Goal: Use online tool/utility: Utilize a website feature to perform a specific function

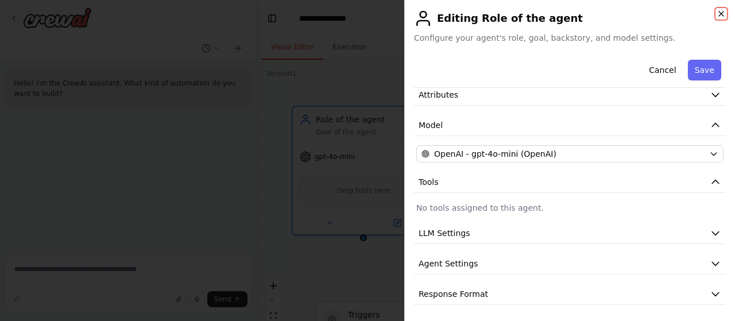
click at [724, 14] on icon "button" at bounding box center [721, 13] width 9 height 9
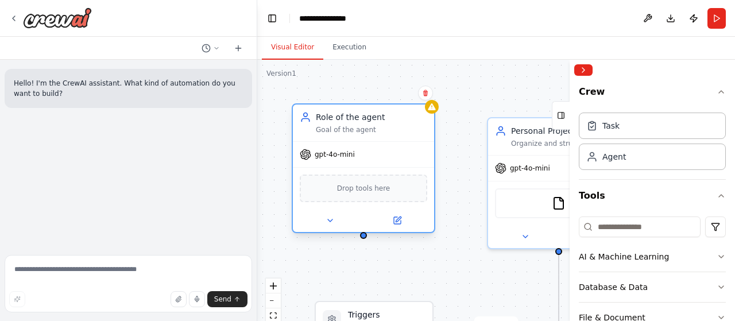
click at [371, 195] on div "Drop tools here" at bounding box center [363, 189] width 127 height 28
click at [397, 217] on icon at bounding box center [397, 220] width 7 height 7
click at [333, 221] on icon at bounding box center [330, 220] width 9 height 9
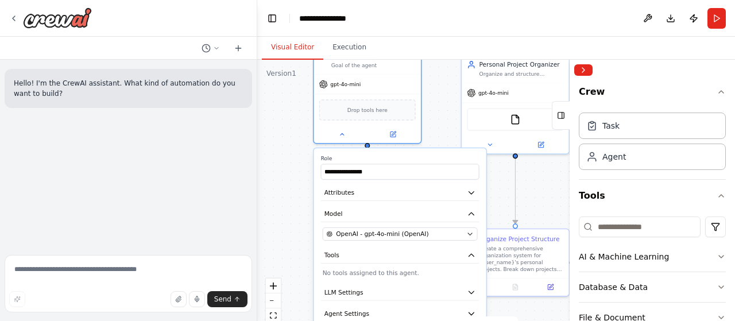
drag, startPoint x: 448, startPoint y: 207, endPoint x: 438, endPoint y: 122, distance: 85.5
click at [438, 122] on div ".deletable-edge-delete-btn { width: 20px; height: 20px; border: 0px solid #ffff…" at bounding box center [496, 203] width 478 height 287
click at [343, 134] on icon at bounding box center [341, 132] width 7 height 7
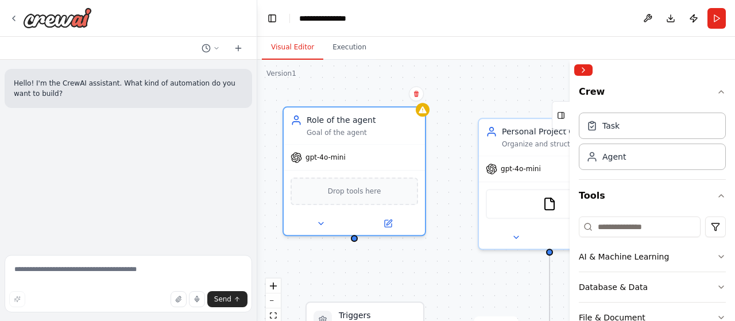
drag, startPoint x: 439, startPoint y: 152, endPoint x: 448, endPoint y: 246, distance: 95.2
click at [448, 246] on div ".deletable-edge-delete-btn { width: 20px; height: 20px; border: 0px solid #ffff…" at bounding box center [496, 203] width 478 height 287
click at [382, 227] on button at bounding box center [387, 221] width 65 height 14
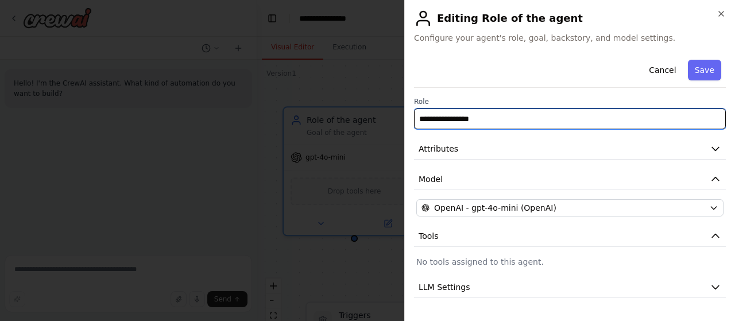
drag, startPoint x: 488, startPoint y: 119, endPoint x: 420, endPoint y: 118, distance: 68.3
click at [420, 118] on input "**********" at bounding box center [570, 119] width 312 height 21
type input "*"
type input "**********"
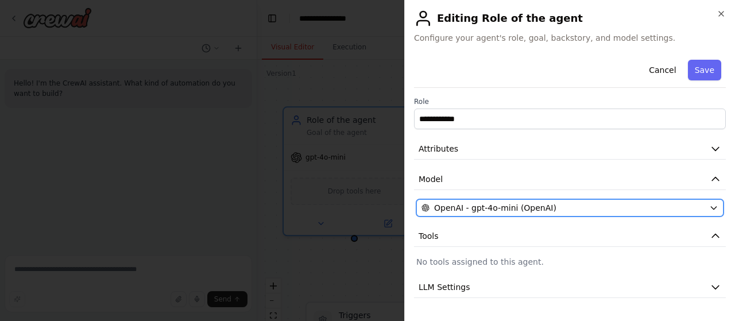
click at [492, 202] on span "OpenAI - gpt-4o-mini (OpenAI)" at bounding box center [495, 207] width 122 height 11
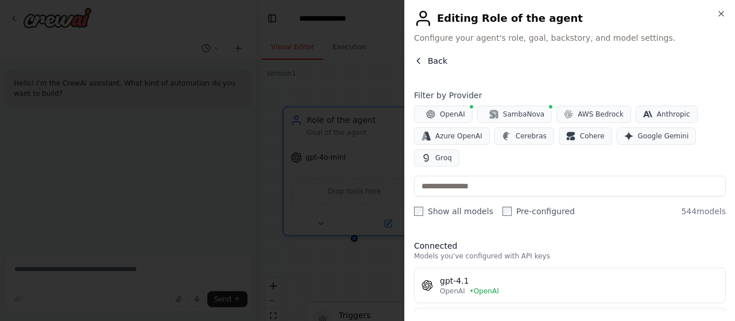
click at [423, 61] on button "Back" at bounding box center [430, 60] width 33 height 11
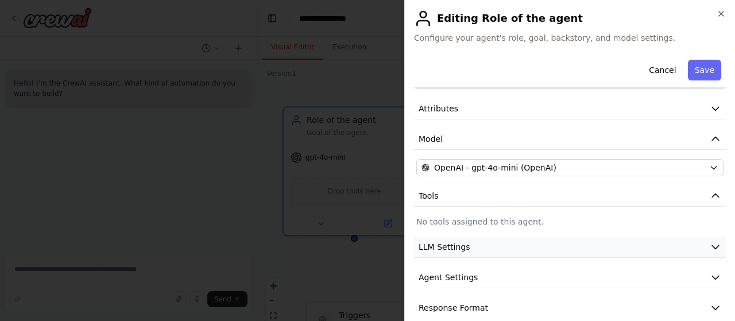
scroll to position [54, 0]
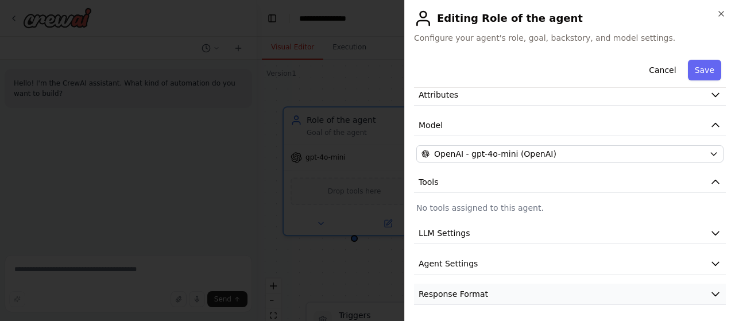
click at [454, 299] on button "Response Format" at bounding box center [570, 294] width 312 height 21
click at [455, 296] on span "Response Format" at bounding box center [453, 293] width 69 height 11
click at [695, 64] on button "Save" at bounding box center [704, 70] width 33 height 21
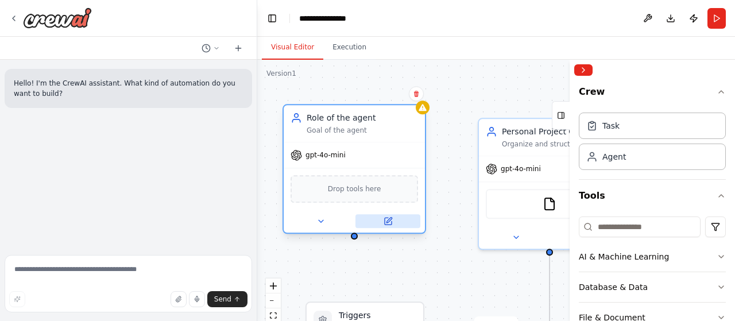
click at [396, 219] on button at bounding box center [387, 221] width 65 height 14
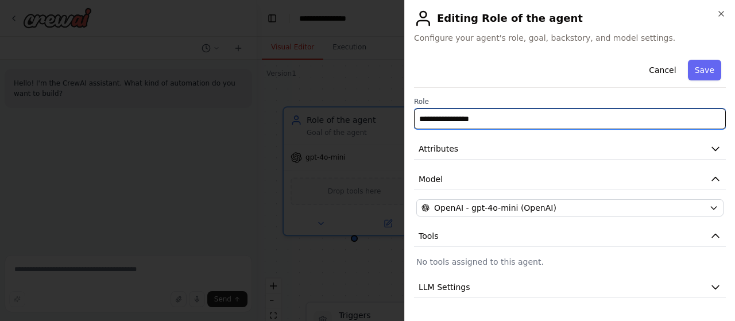
drag, startPoint x: 486, startPoint y: 121, endPoint x: 379, endPoint y: 126, distance: 107.5
click at [379, 126] on body "**********" at bounding box center [367, 160] width 735 height 321
type input "**********"
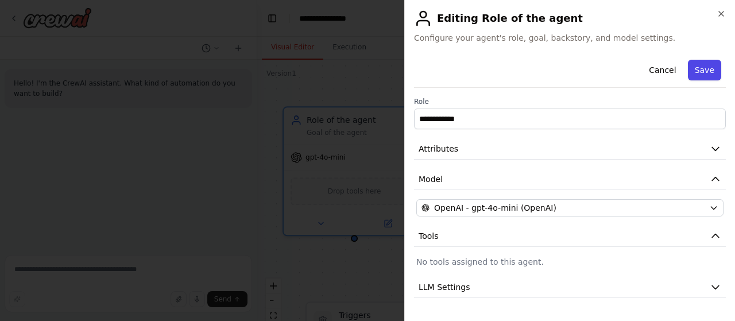
click at [704, 76] on button "Save" at bounding box center [704, 70] width 33 height 21
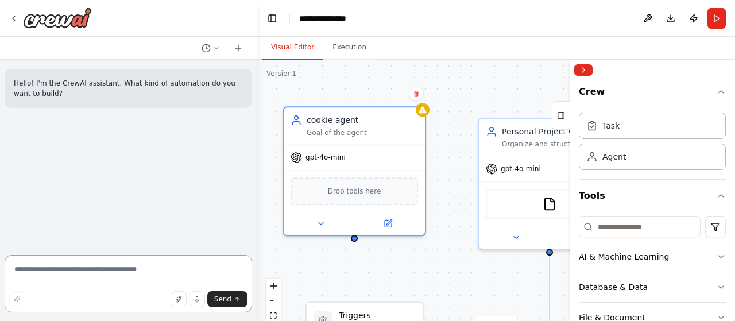
click at [110, 273] on textarea at bounding box center [128, 283] width 247 height 57
type textarea "*******"
paste textarea "**********"
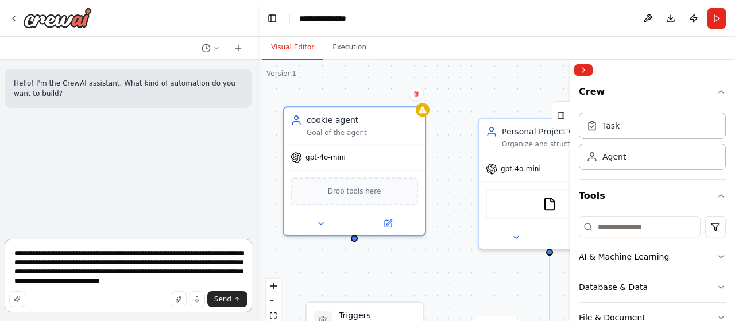
scroll to position [1, 0]
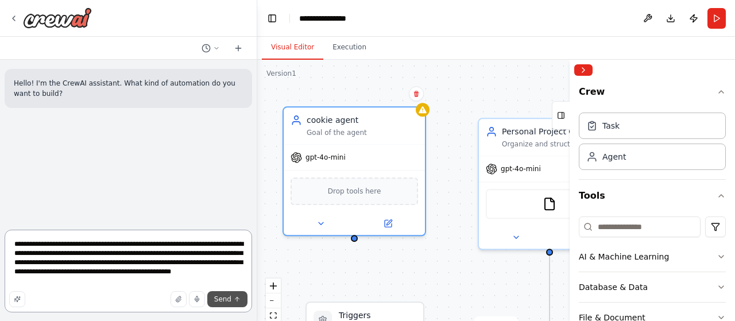
type textarea "**********"
click at [239, 298] on icon "submit" at bounding box center [237, 299] width 7 height 7
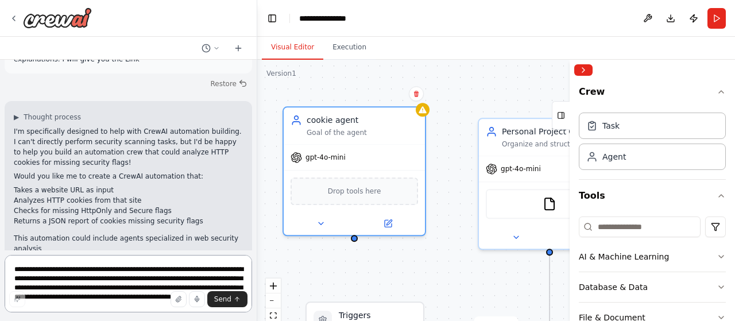
scroll to position [124, 0]
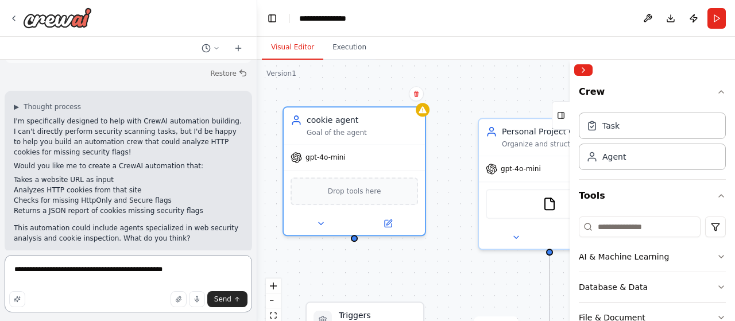
click at [119, 270] on textarea "**********" at bounding box center [128, 283] width 247 height 57
click at [109, 272] on textarea "**********" at bounding box center [128, 283] width 247 height 57
click at [187, 270] on textarea "**********" at bounding box center [128, 283] width 247 height 57
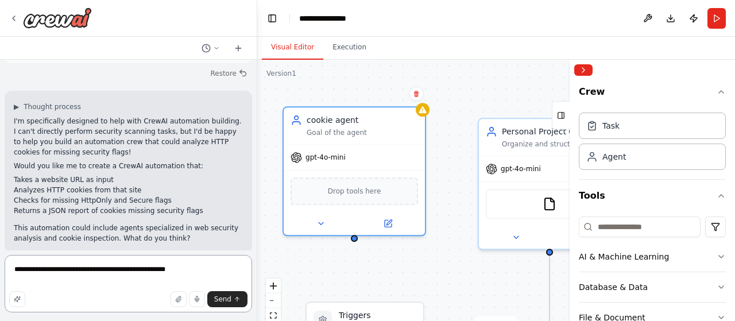
paste textarea "**********"
type textarea "**********"
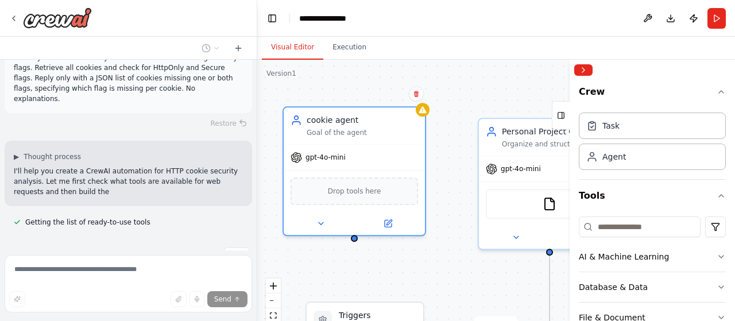
scroll to position [363, 0]
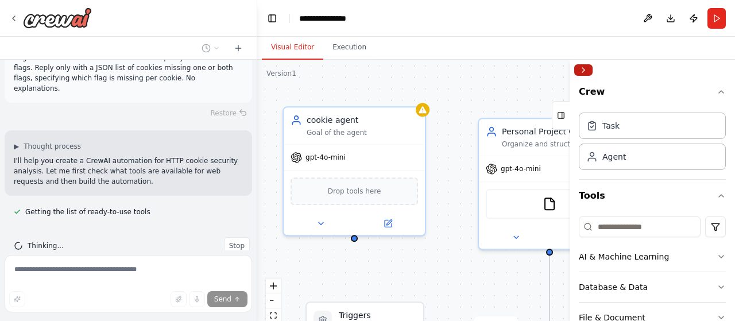
click at [586, 68] on button "Collapse right sidebar" at bounding box center [583, 69] width 18 height 11
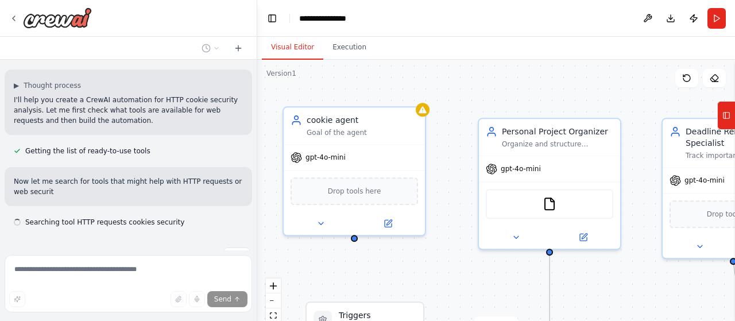
scroll to position [435, 0]
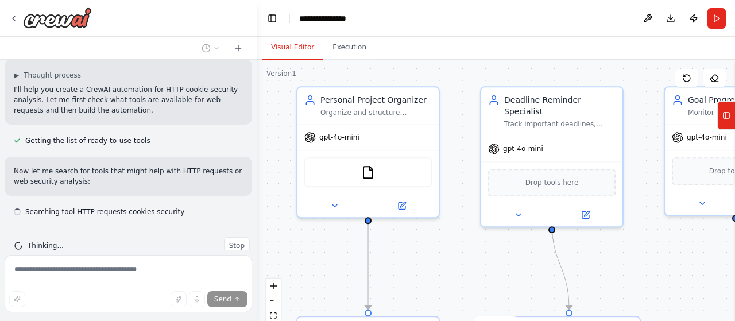
drag, startPoint x: 537, startPoint y: 250, endPoint x: 458, endPoint y: 256, distance: 78.9
click at [458, 256] on div ".deletable-edge-delete-btn { width: 20px; height: 20px; border: 0px solid #ffff…" at bounding box center [496, 203] width 478 height 287
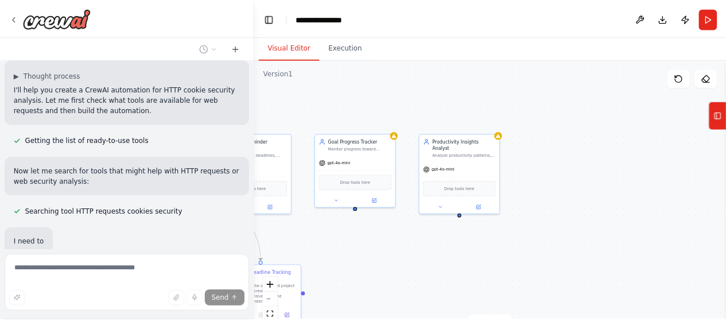
scroll to position [462, 0]
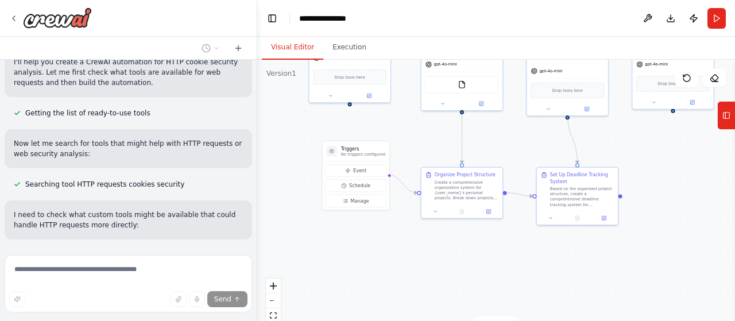
drag, startPoint x: 500, startPoint y: 253, endPoint x: 651, endPoint y: 146, distance: 185.0
click at [651, 146] on div ".deletable-edge-delete-btn { width: 20px; height: 20px; border: 0px solid #ffff…" at bounding box center [496, 203] width 478 height 287
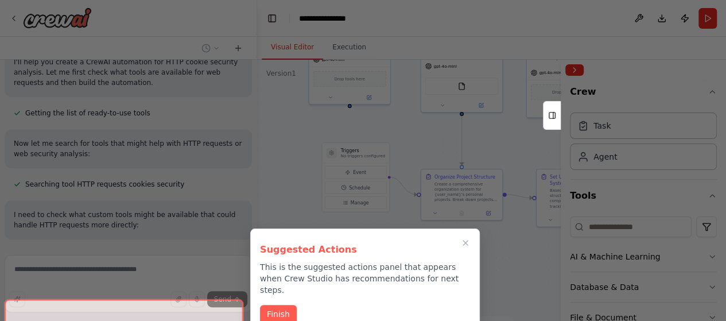
scroll to position [0, 0]
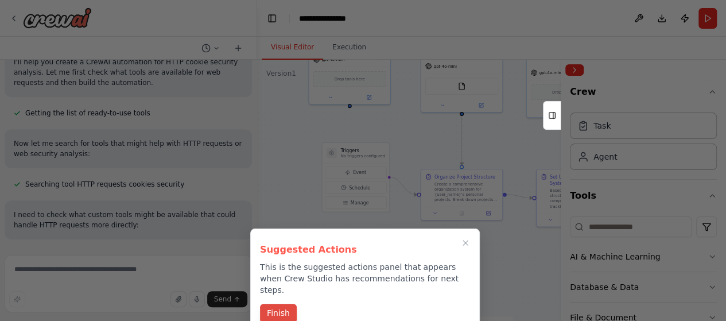
click at [277, 305] on button "Finish" at bounding box center [278, 313] width 37 height 19
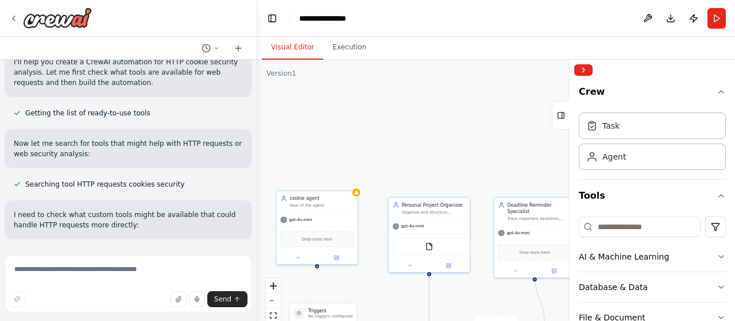
drag, startPoint x: 273, startPoint y: 145, endPoint x: 241, endPoint y: 290, distance: 148.1
click at [238, 305] on div "Hello! I'm the CrewAI assistant. What kind of automation do you want to build? …" at bounding box center [367, 160] width 735 height 321
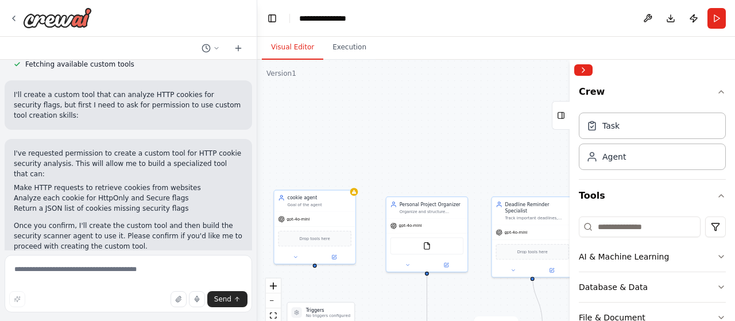
scroll to position [723, 0]
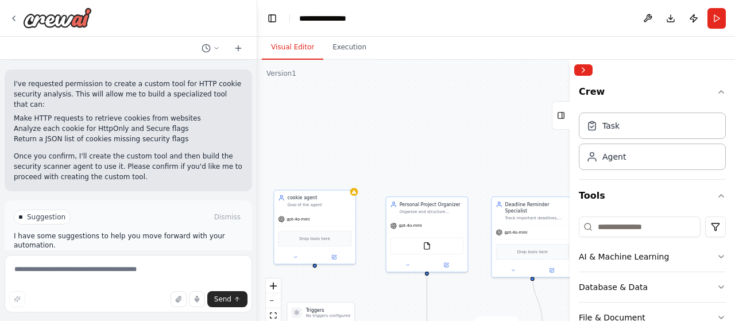
click at [47, 212] on span "Suggestion" at bounding box center [46, 216] width 38 height 9
click at [138, 257] on button "Enable coding skills" at bounding box center [128, 266] width 229 height 18
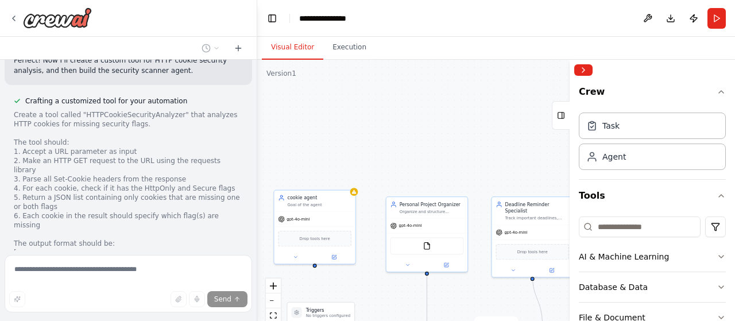
scroll to position [904, 0]
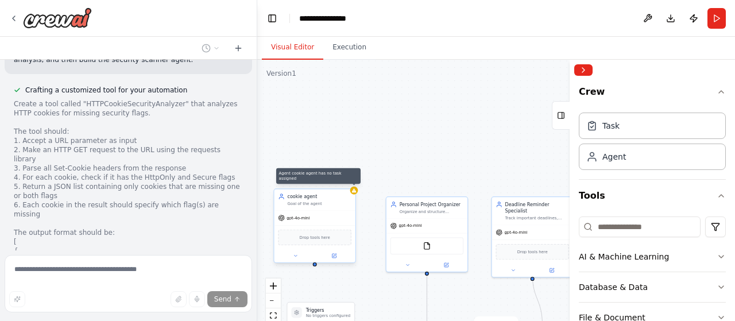
click at [357, 192] on div at bounding box center [354, 191] width 8 height 8
click at [340, 264] on div "cookie agent Goal of the agent gpt-4o-mini Drop tools here" at bounding box center [314, 227] width 83 height 75
click at [327, 256] on button at bounding box center [333, 256] width 37 height 8
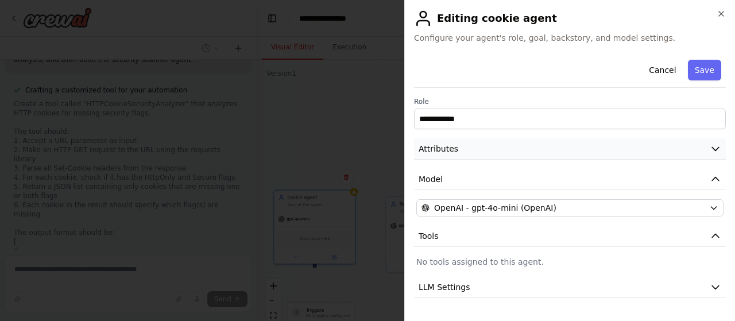
click at [459, 154] on button "Attributes" at bounding box center [570, 148] width 312 height 21
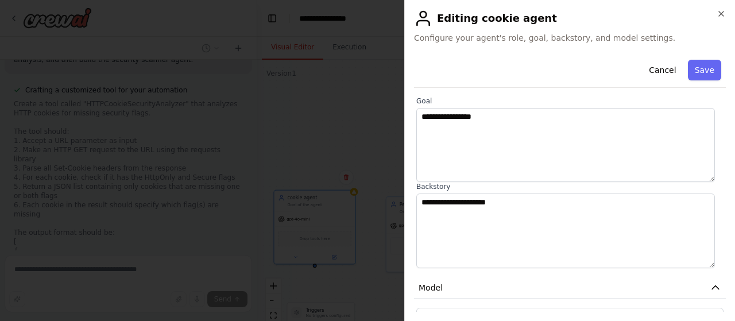
scroll to position [57, 0]
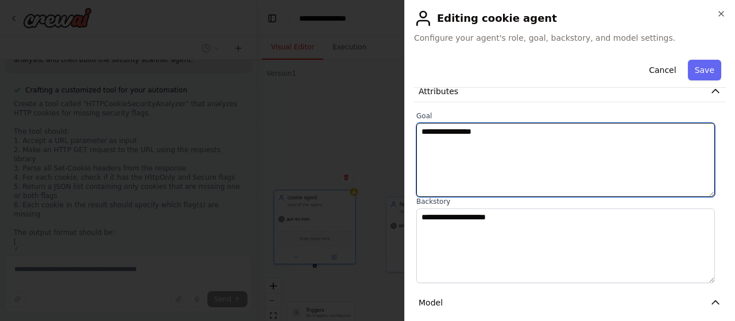
drag, startPoint x: 490, startPoint y: 133, endPoint x: 357, endPoint y: 136, distance: 133.2
click at [357, 136] on body "Hello! I'm the CrewAI assistant. What kind of automation do you want to build? …" at bounding box center [367, 160] width 735 height 321
paste textarea "**********"
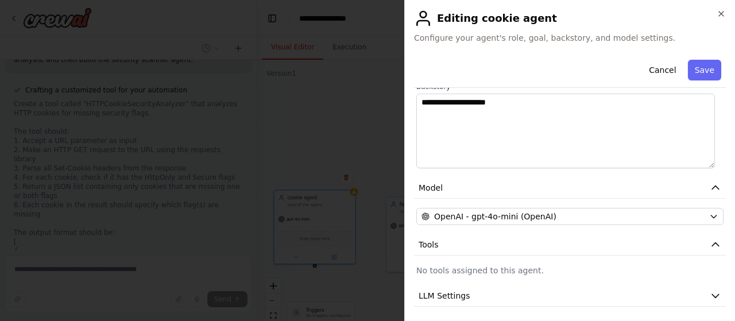
scroll to position [115, 0]
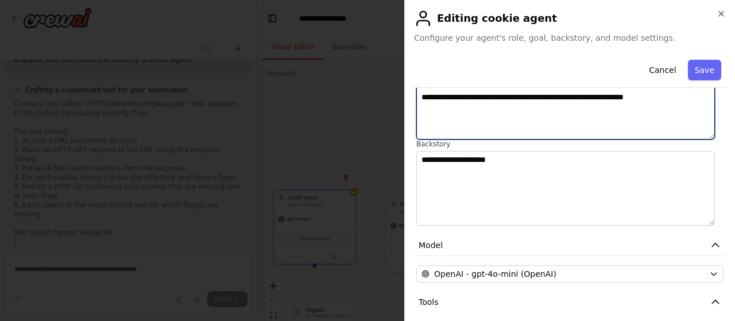
type textarea "**********"
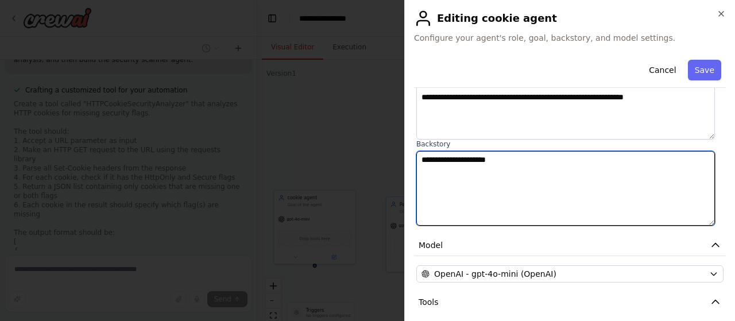
drag, startPoint x: 513, startPoint y: 157, endPoint x: 410, endPoint y: 165, distance: 103.7
click at [410, 165] on div "**********" at bounding box center [569, 160] width 331 height 321
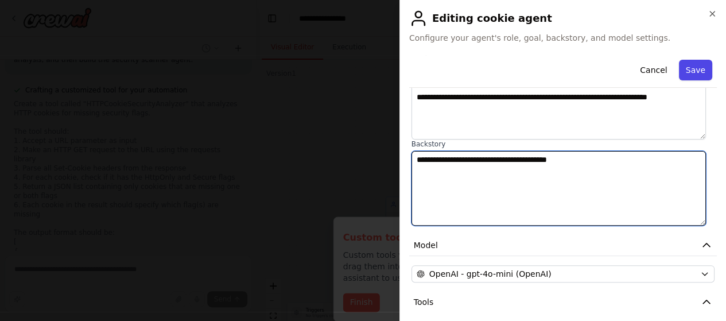
type textarea "**********"
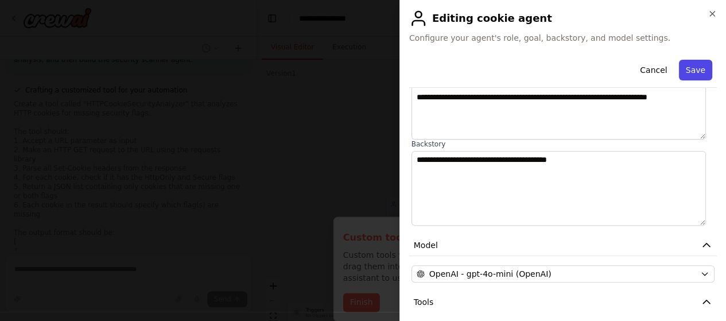
click at [688, 69] on button "Save" at bounding box center [695, 70] width 33 height 21
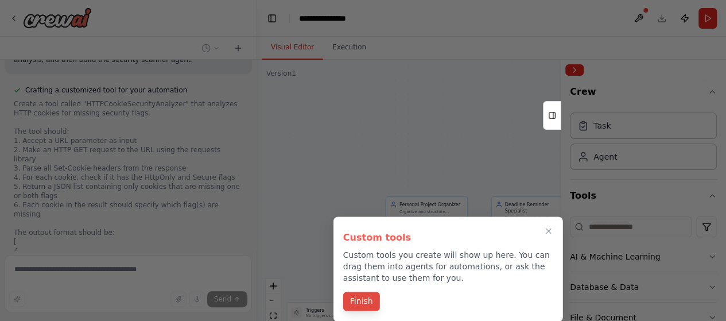
click at [350, 302] on button "Finish" at bounding box center [361, 301] width 37 height 19
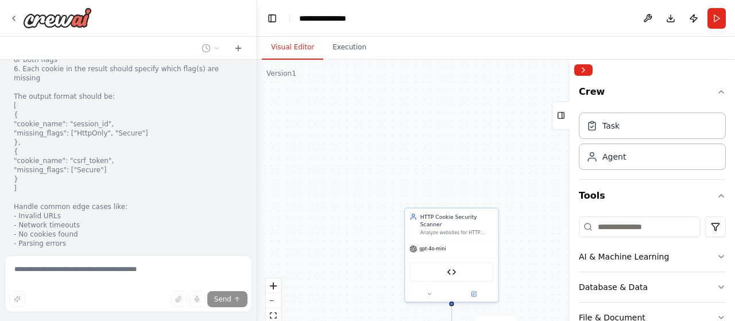
scroll to position [1051, 0]
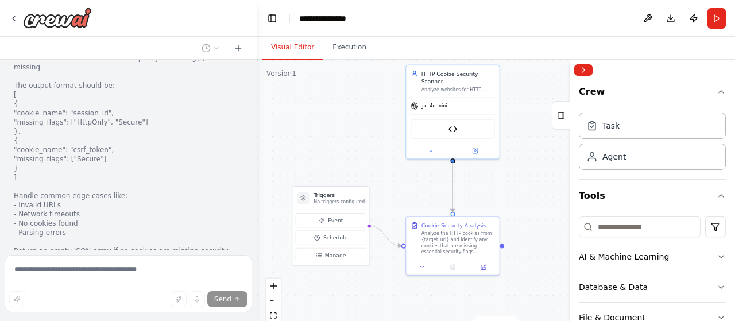
drag, startPoint x: 367, startPoint y: 202, endPoint x: 362, endPoint y: 73, distance: 128.2
click at [362, 73] on div ".deletable-edge-delete-btn { width: 20px; height: 20px; border: 0px solid #ffff…" at bounding box center [496, 203] width 478 height 287
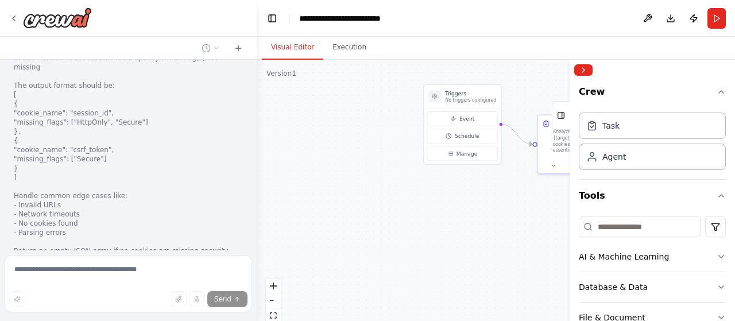
drag, startPoint x: 364, startPoint y: 156, endPoint x: 498, endPoint y: 53, distance: 169.2
click at [498, 53] on div "Visual Editor Execution Version 1 Show Tools Hide Agents .deletable-edge-delete…" at bounding box center [496, 179] width 478 height 284
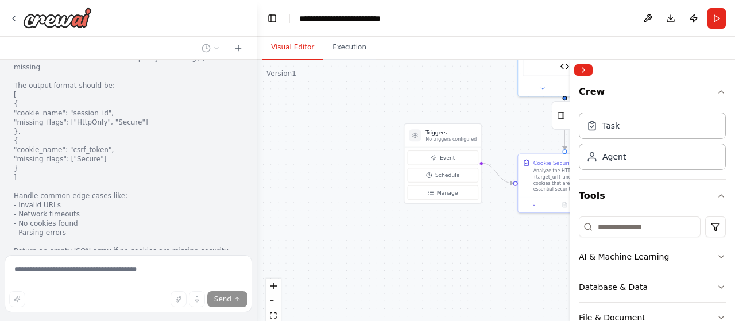
drag, startPoint x: 357, startPoint y: 220, endPoint x: 298, endPoint y: 283, distance: 86.5
click at [299, 285] on div ".deletable-edge-delete-btn { width: 20px; height: 20px; border: 0px solid #ffff…" at bounding box center [496, 203] width 478 height 287
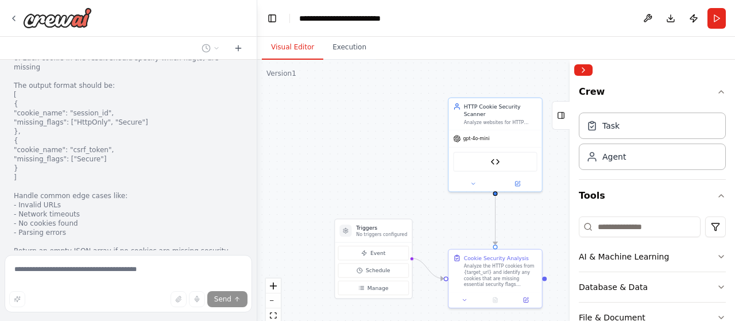
drag, startPoint x: 315, startPoint y: 138, endPoint x: 281, endPoint y: 198, distance: 68.4
click at [281, 198] on div ".deletable-edge-delete-btn { width: 20px; height: 20px; border: 0px solid #ffff…" at bounding box center [496, 203] width 478 height 287
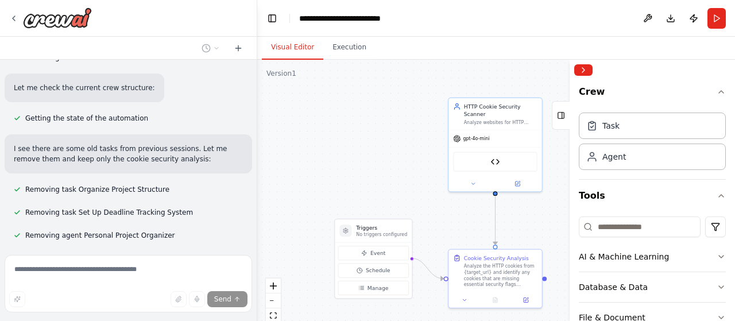
scroll to position [1822, 0]
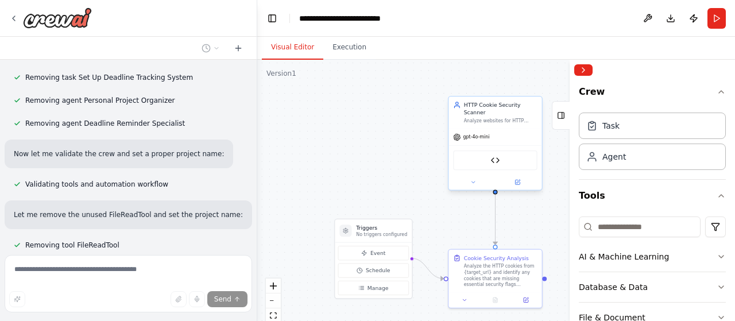
click at [485, 158] on div "HTTP Cookie Security Analyzer" at bounding box center [495, 160] width 84 height 20
click at [518, 179] on div at bounding box center [494, 182] width 93 height 15
click at [518, 179] on icon at bounding box center [517, 182] width 6 height 6
click at [517, 179] on icon at bounding box center [517, 182] width 6 height 6
click at [517, 180] on icon at bounding box center [517, 182] width 5 height 5
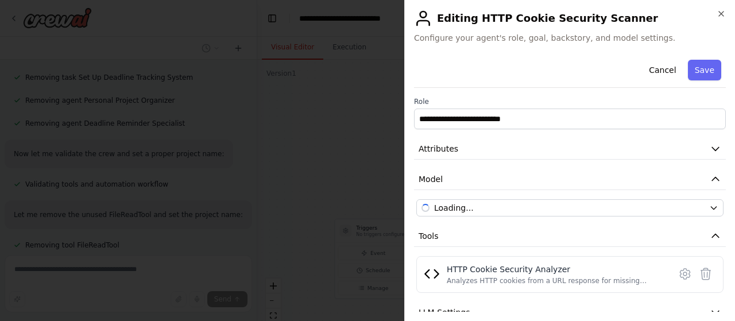
click at [517, 172] on button "Model" at bounding box center [570, 179] width 312 height 21
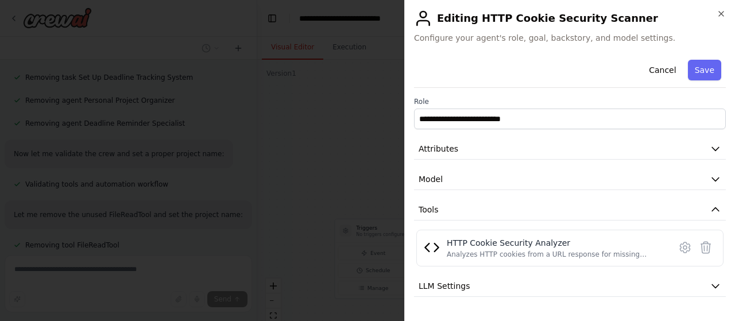
click at [517, 172] on button "Model" at bounding box center [570, 179] width 312 height 21
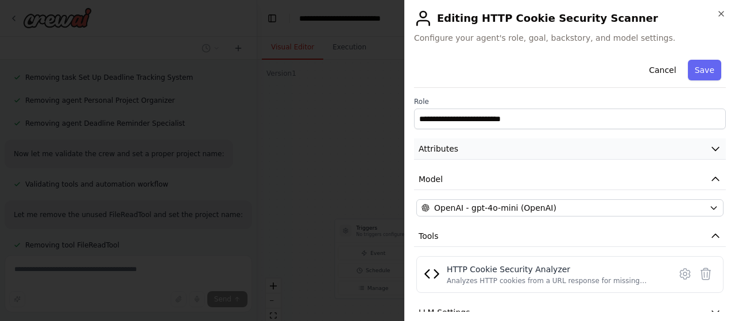
click at [510, 151] on button "Attributes" at bounding box center [570, 148] width 312 height 21
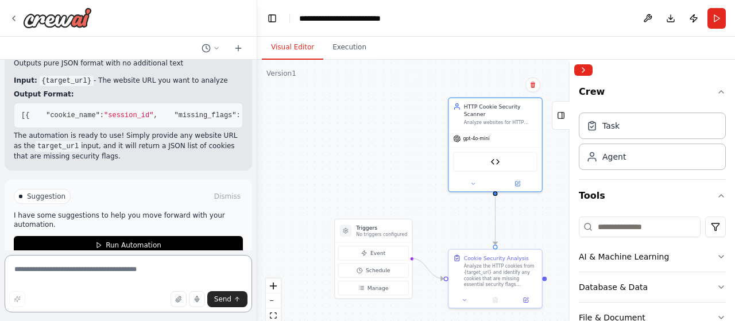
scroll to position [2214, 0]
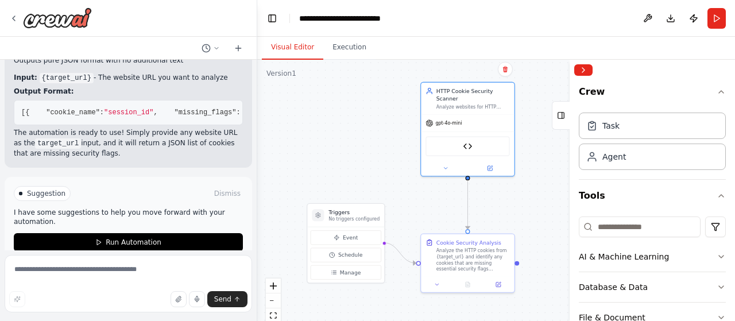
drag, startPoint x: 349, startPoint y: 171, endPoint x: 322, endPoint y: 155, distance: 31.6
click at [322, 155] on div ".deletable-edge-delete-btn { width: 20px; height: 20px; border: 0px solid #ffff…" at bounding box center [496, 203] width 478 height 287
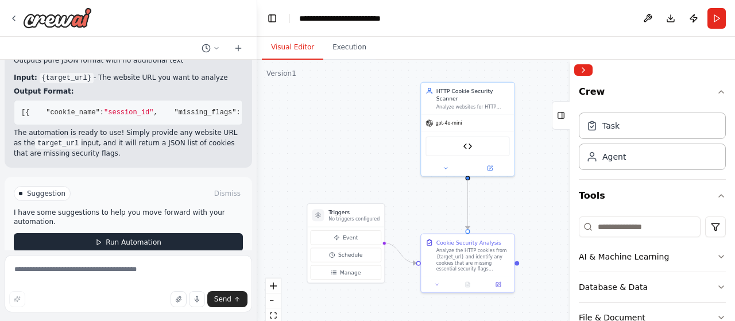
click at [152, 238] on span "Run Automation" at bounding box center [134, 242] width 56 height 9
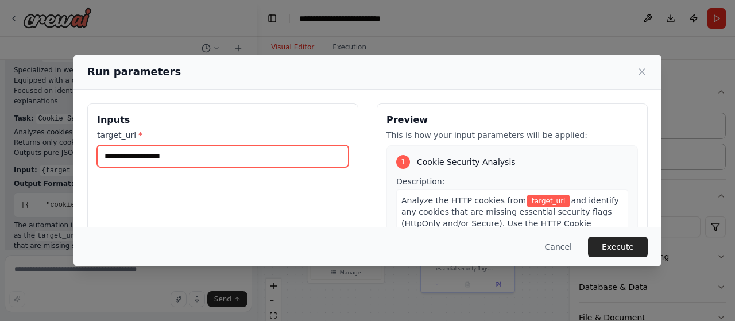
click at [209, 160] on input "target_url *" at bounding box center [222, 156] width 251 height 22
paste input "**********"
type input "**********"
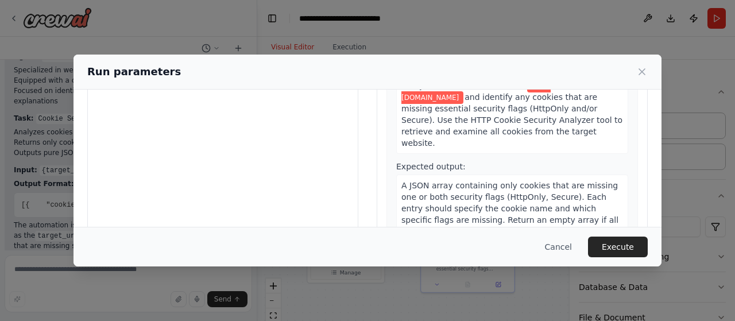
scroll to position [161, 0]
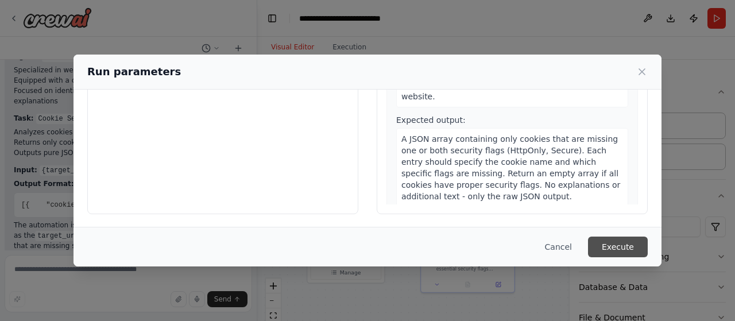
click at [624, 251] on button "Execute" at bounding box center [618, 247] width 60 height 21
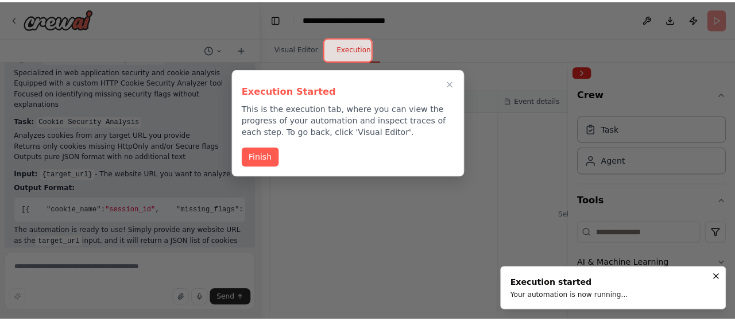
scroll to position [2122, 0]
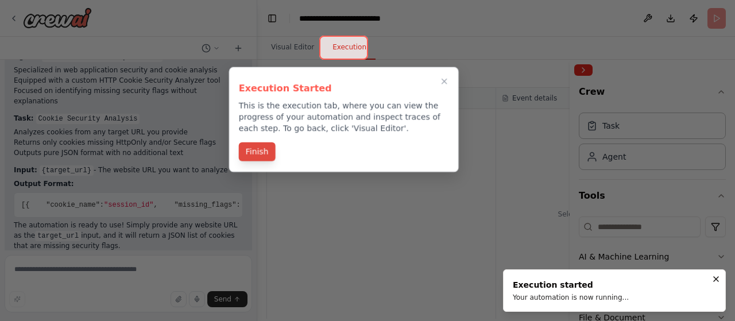
click at [259, 148] on button "Finish" at bounding box center [257, 151] width 37 height 19
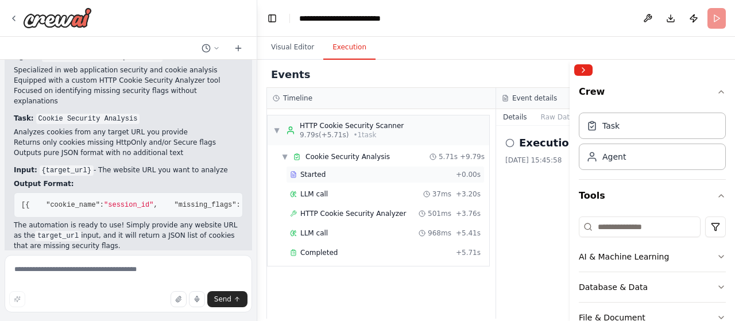
scroll to position [2214, 0]
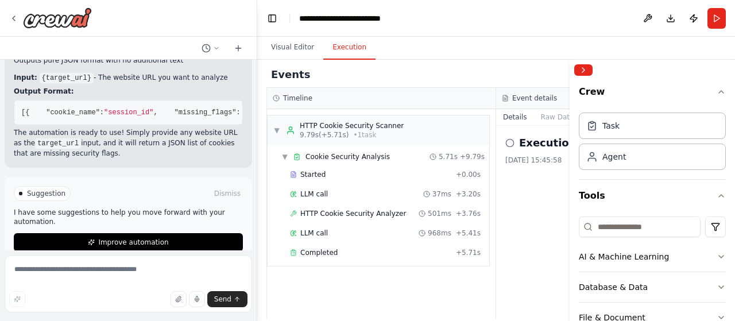
click at [452, 79] on div "Events" at bounding box center [495, 75] width 459 height 26
drag, startPoint x: 452, startPoint y: 80, endPoint x: 447, endPoint y: 89, distance: 10.5
drag, startPoint x: 447, startPoint y: 89, endPoint x: 411, endPoint y: 81, distance: 36.5
click at [411, 81] on div "Events" at bounding box center [495, 75] width 459 height 26
click at [581, 72] on button "Collapse right sidebar" at bounding box center [583, 69] width 18 height 11
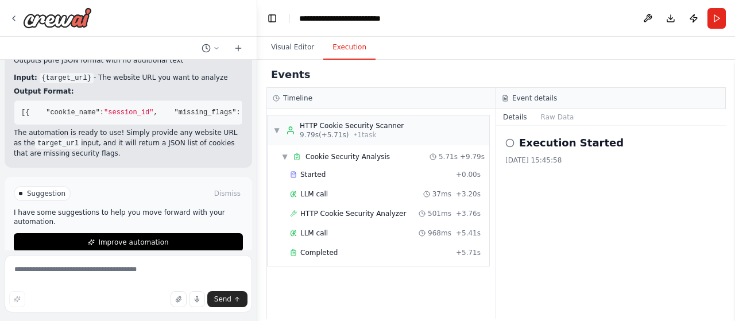
click at [509, 144] on icon at bounding box center [509, 142] width 9 height 9
click at [511, 141] on icon at bounding box center [509, 142] width 9 height 9
click at [527, 139] on h2 "Execution Started" at bounding box center [571, 143] width 105 height 16
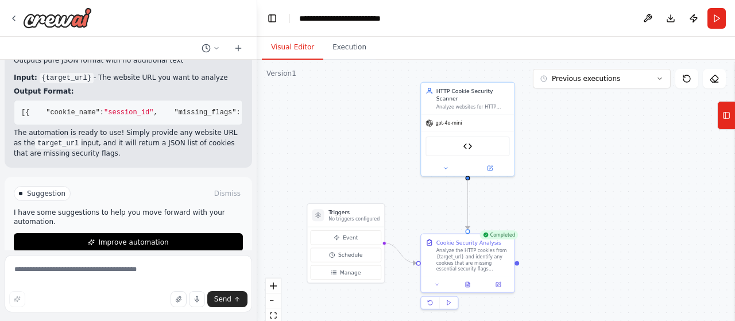
click at [293, 51] on button "Visual Editor" at bounding box center [292, 48] width 61 height 24
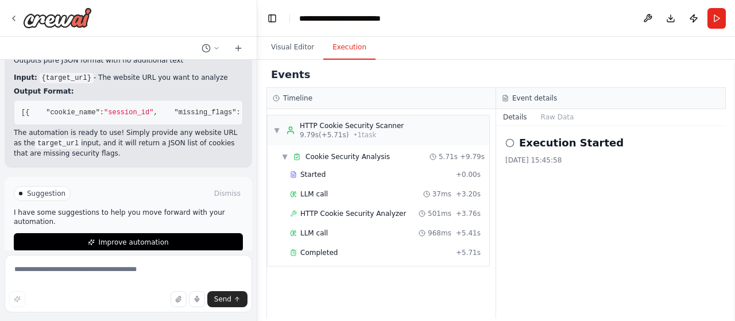
click at [349, 51] on button "Execution" at bounding box center [349, 48] width 52 height 24
drag, startPoint x: 336, startPoint y: 232, endPoint x: 325, endPoint y: 232, distance: 11.5
click at [326, 234] on div "LLM call 968ms + 5.41s" at bounding box center [385, 233] width 191 height 9
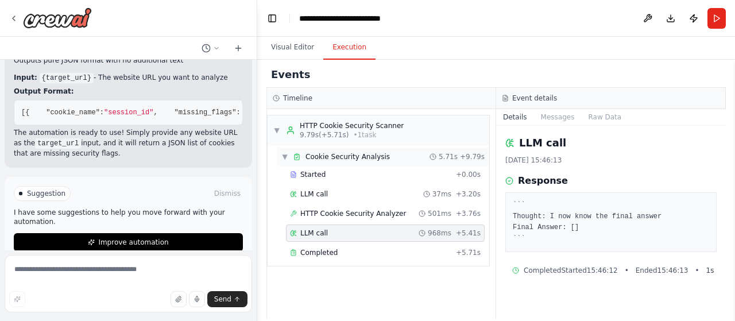
click at [333, 158] on span "Cookie Security Analysis" at bounding box center [347, 156] width 84 height 9
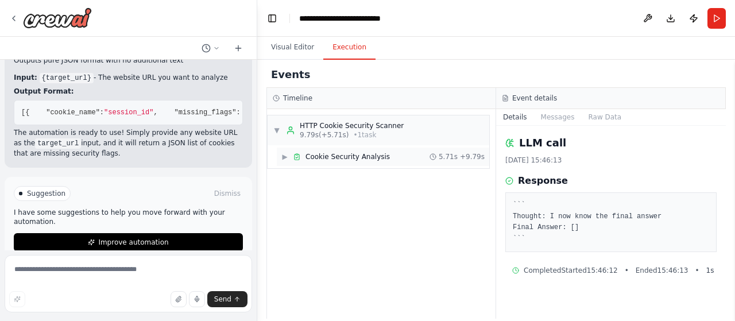
click at [333, 158] on span "Cookie Security Analysis" at bounding box center [347, 156] width 84 height 9
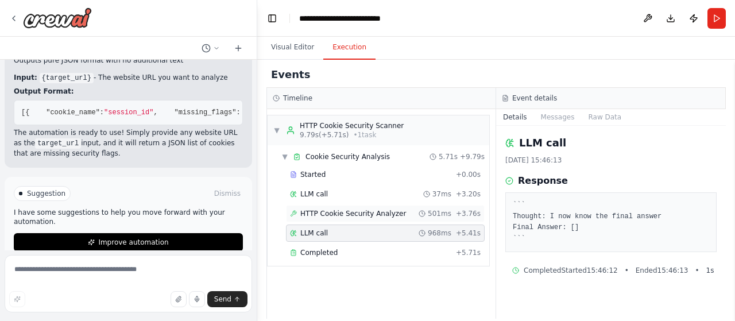
click at [365, 212] on span "HTTP Cookie Security Analyzer" at bounding box center [353, 213] width 106 height 9
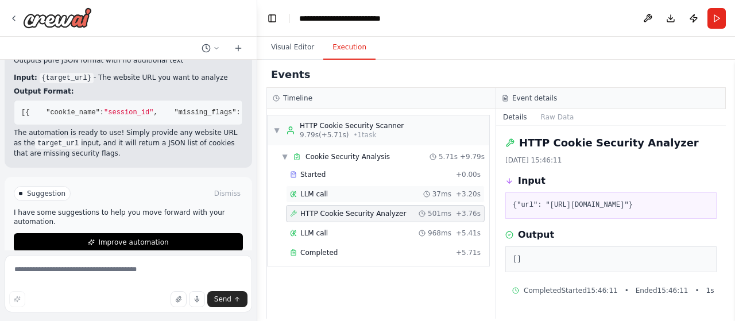
click at [368, 189] on div "LLM call 37ms + 3.20s" at bounding box center [385, 193] width 191 height 9
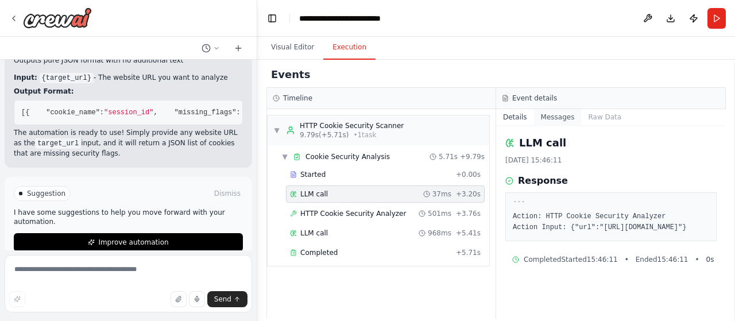
click at [552, 118] on button "Messages" at bounding box center [558, 117] width 48 height 16
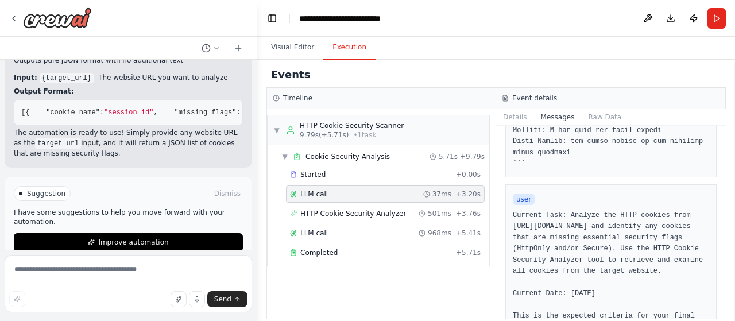
scroll to position [689, 0]
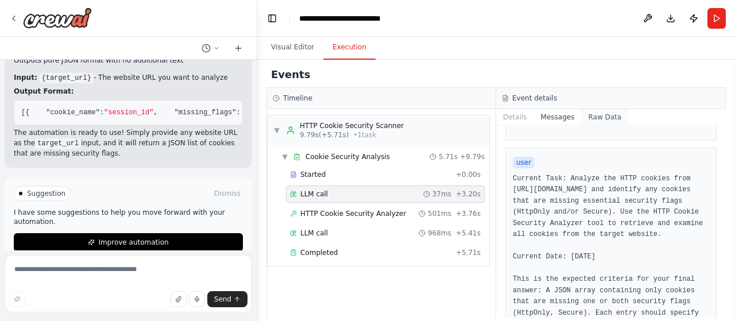
click at [601, 115] on button "Raw Data" at bounding box center [604, 117] width 47 height 16
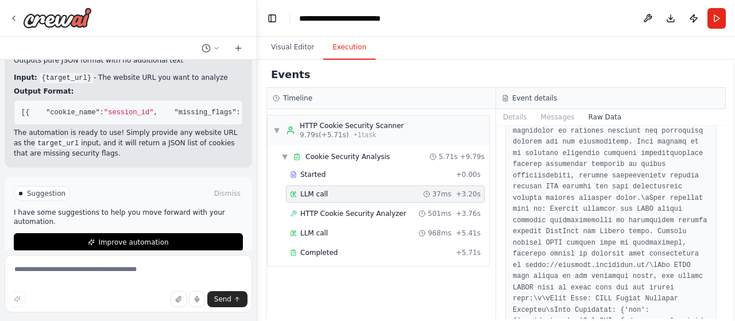
scroll to position [3732, 0]
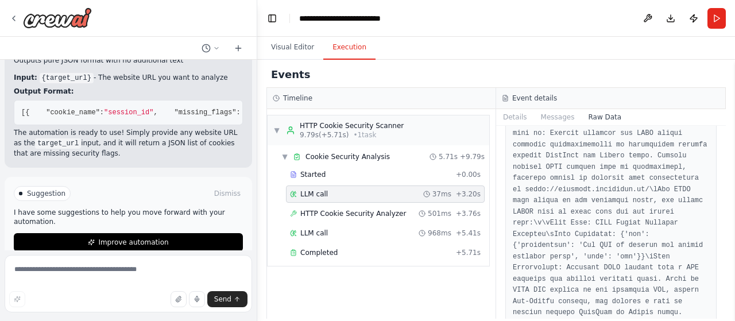
click at [730, 100] on div "Events Timeline ▼ HTTP Cookie Security Scanner 9.79s (+5.71s) • 1 task ▼ Cookie…" at bounding box center [496, 190] width 478 height 261
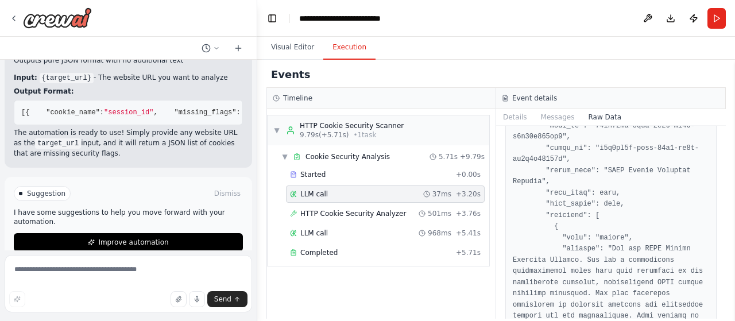
scroll to position [4651, 0]
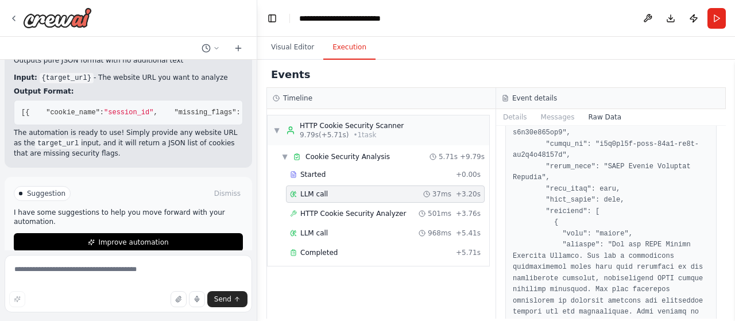
click at [401, 267] on div "▼ HTTP Cookie Security Scanner 9.79s (+5.71s) • 1 task ▼ Cookie Security Analys…" at bounding box center [381, 214] width 229 height 210
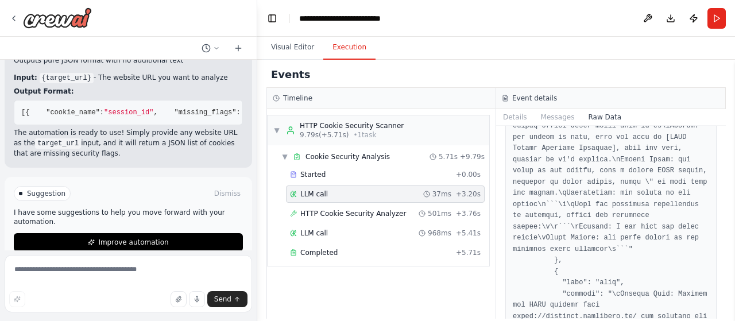
scroll to position [5110, 0]
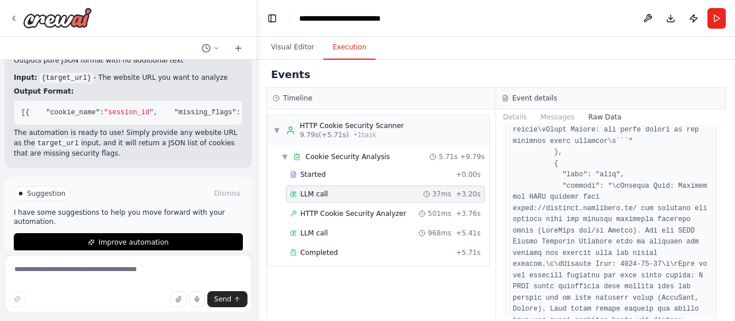
scroll to position [5340, 0]
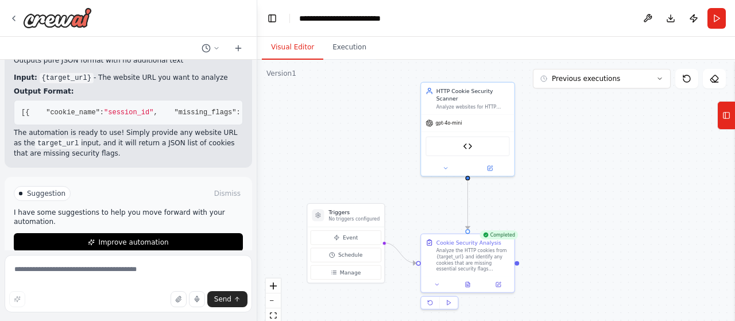
click at [294, 55] on button "Visual Editor" at bounding box center [292, 48] width 61 height 24
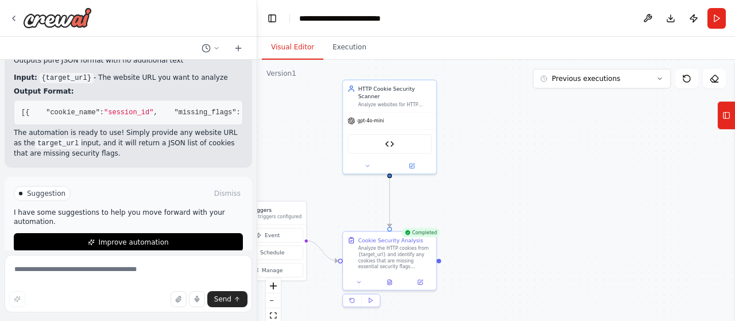
drag, startPoint x: 572, startPoint y: 234, endPoint x: 492, endPoint y: 229, distance: 81.1
click at [494, 231] on div ".deletable-edge-delete-btn { width: 20px; height: 20px; border: 0px solid #ffff…" at bounding box center [496, 203] width 478 height 287
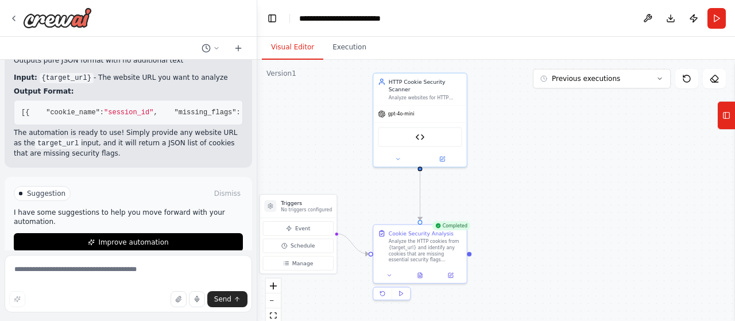
drag, startPoint x: 484, startPoint y: 231, endPoint x: 493, endPoint y: 225, distance: 11.0
click at [494, 225] on div ".deletable-edge-delete-btn { width: 20px; height: 20px; border: 0px solid #ffff…" at bounding box center [496, 203] width 478 height 287
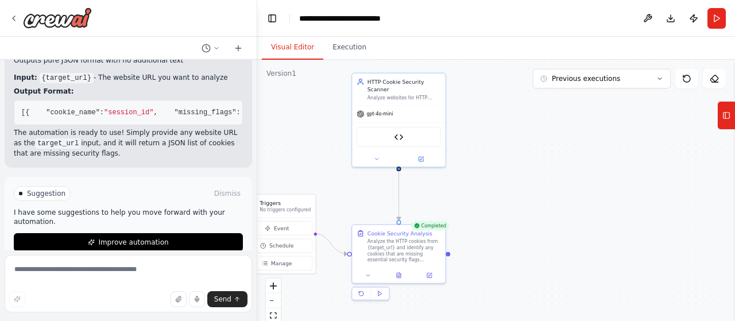
click at [456, 252] on div ".deletable-edge-delete-btn { width: 20px; height: 20px; border: 0px solid #ffff…" at bounding box center [496, 203] width 478 height 287
click at [443, 251] on div "Cookie Security Analysis Analyze the HTTP cookies from {target_url} and identif…" at bounding box center [398, 253] width 95 height 60
drag, startPoint x: 448, startPoint y: 253, endPoint x: 543, endPoint y: 180, distance: 119.6
click at [543, 180] on div ".deletable-edge-delete-btn { width: 20px; height: 20px; border: 0px solid #ffff…" at bounding box center [496, 203] width 478 height 287
click at [602, 83] on button "Previous executions" at bounding box center [602, 79] width 138 height 20
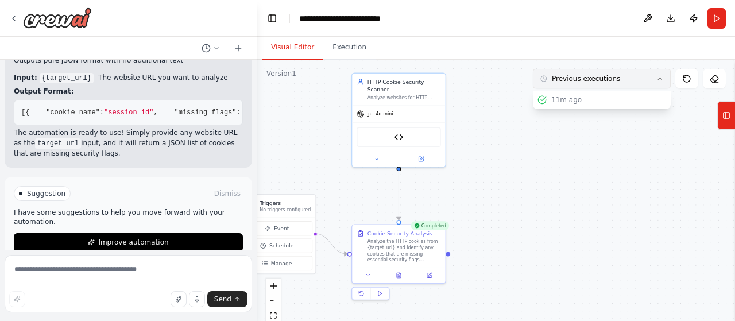
click at [602, 83] on button "Previous executions" at bounding box center [602, 79] width 138 height 20
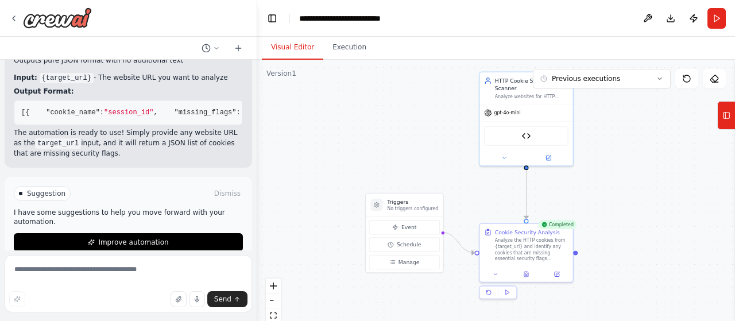
drag, startPoint x: 346, startPoint y: 148, endPoint x: 473, endPoint y: 146, distance: 127.5
click at [473, 146] on div ".deletable-edge-delete-btn { width: 20px; height: 20px; border: 0px solid #ffff…" at bounding box center [496, 203] width 478 height 287
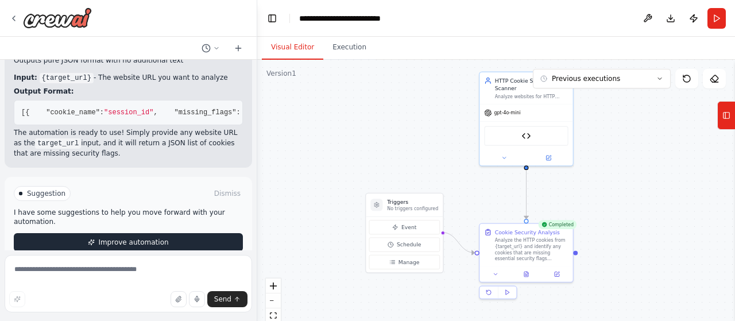
click at [200, 233] on button "Improve automation" at bounding box center [128, 242] width 229 height 18
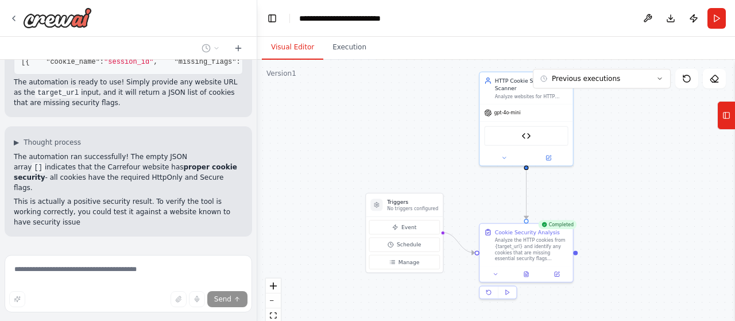
scroll to position [2275, 0]
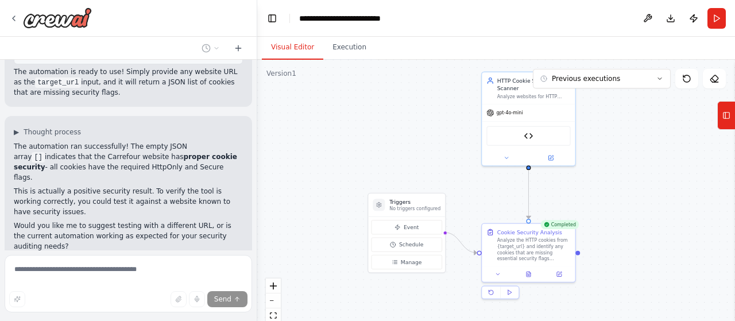
click at [461, 145] on div ".deletable-edge-delete-btn { width: 20px; height: 20px; border: 0px solid #ffff…" at bounding box center [496, 203] width 478 height 287
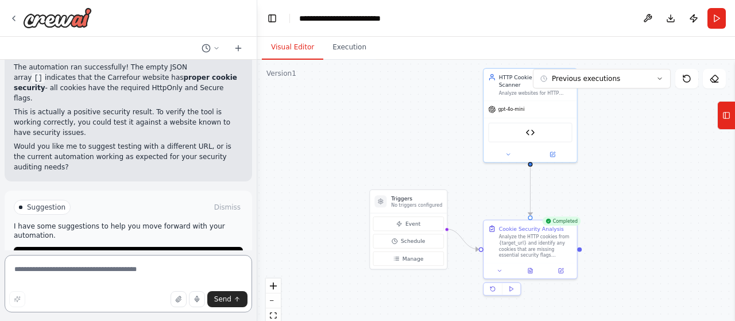
scroll to position [2358, 0]
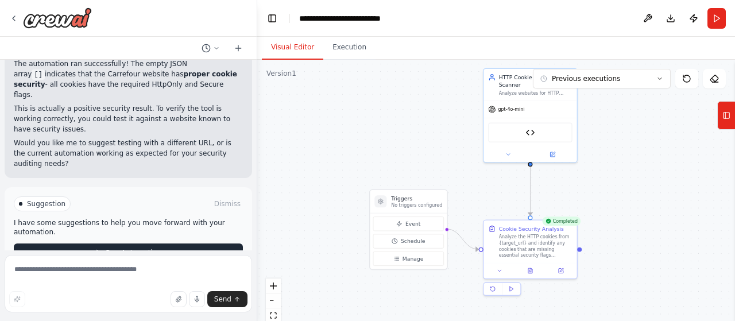
click at [181, 243] on button "Run Automation" at bounding box center [128, 252] width 229 height 18
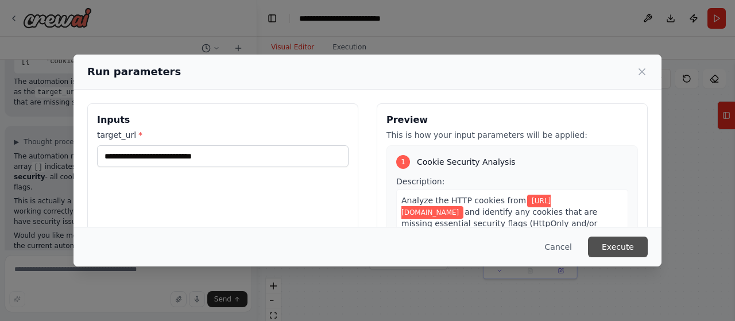
click at [614, 247] on button "Execute" at bounding box center [618, 247] width 60 height 21
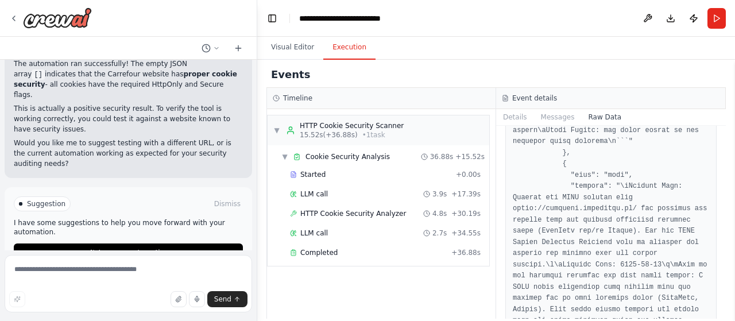
scroll to position [6434, 0]
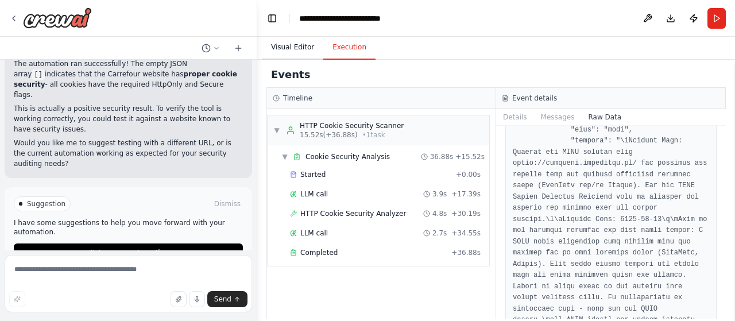
click at [301, 49] on button "Visual Editor" at bounding box center [292, 48] width 61 height 24
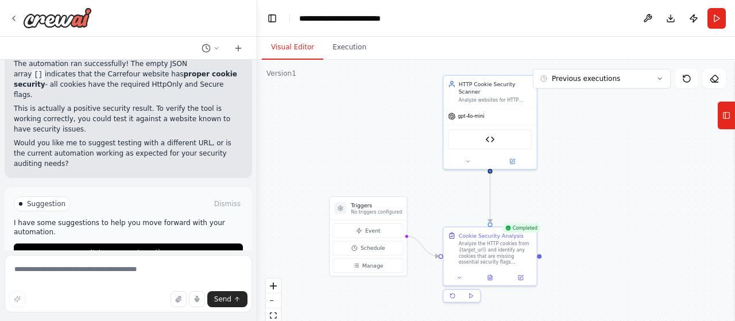
drag, startPoint x: 632, startPoint y: 210, endPoint x: 592, endPoint y: 217, distance: 40.8
click at [592, 217] on div ".deletable-edge-delete-btn { width: 20px; height: 20px; border: 0px solid #ffff…" at bounding box center [496, 203] width 478 height 287
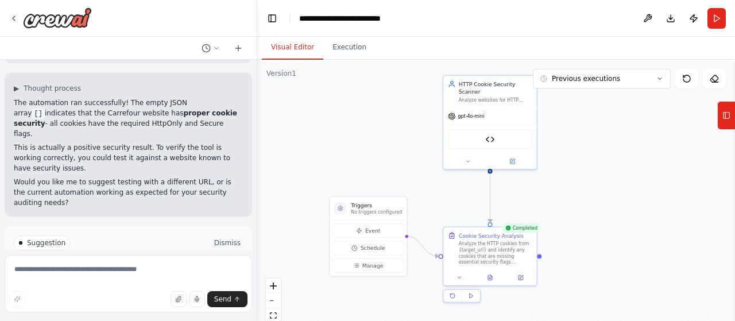
scroll to position [2300, 0]
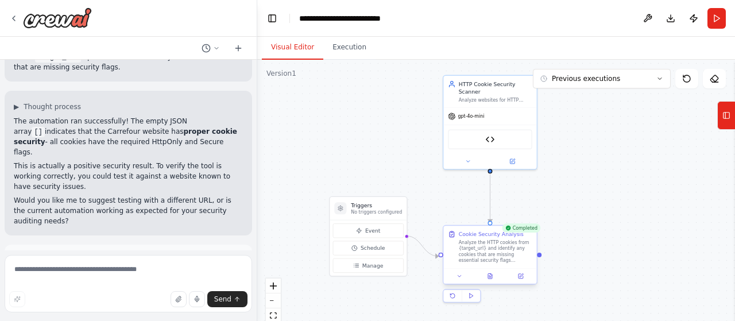
click at [478, 243] on div "Analyze the HTTP cookies from {target_url} and identify any cookies that are mi…" at bounding box center [495, 251] width 73 height 24
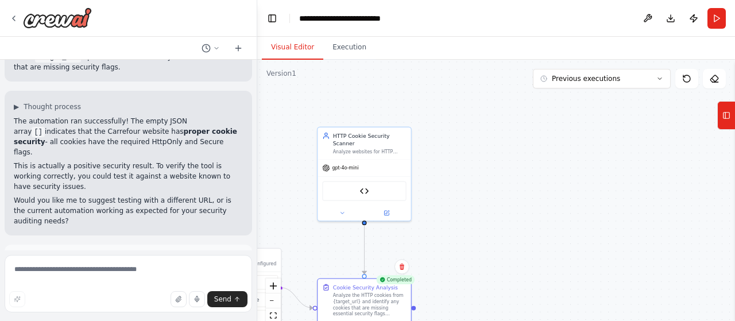
drag, startPoint x: 625, startPoint y: 207, endPoint x: 567, endPoint y: 212, distance: 58.8
click at [567, 213] on div ".deletable-edge-delete-btn { width: 20px; height: 20px; border: 0px solid #ffff…" at bounding box center [496, 203] width 478 height 287
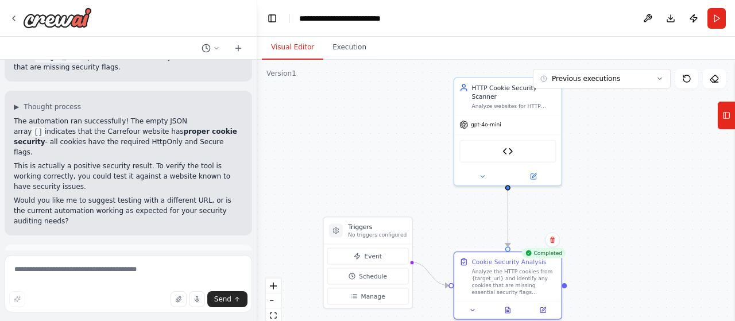
drag, startPoint x: 554, startPoint y: 222, endPoint x: 656, endPoint y: 228, distance: 101.8
click at [656, 244] on div ".deletable-edge-delete-btn { width: 20px; height: 20px; border: 0px solid #ffff…" at bounding box center [496, 203] width 478 height 287
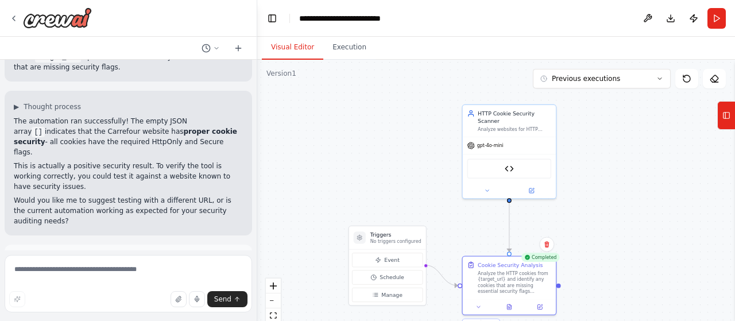
drag, startPoint x: 667, startPoint y: 219, endPoint x: 647, endPoint y: 228, distance: 22.6
click at [647, 228] on div ".deletable-edge-delete-btn { width: 20px; height: 20px; border: 0px solid #ffff…" at bounding box center [496, 203] width 478 height 287
click at [358, 60] on div ".deletable-edge-delete-btn { width: 20px; height: 20px; border: 0px solid #ffff…" at bounding box center [496, 203] width 478 height 287
click at [349, 51] on button "Execution" at bounding box center [349, 48] width 52 height 24
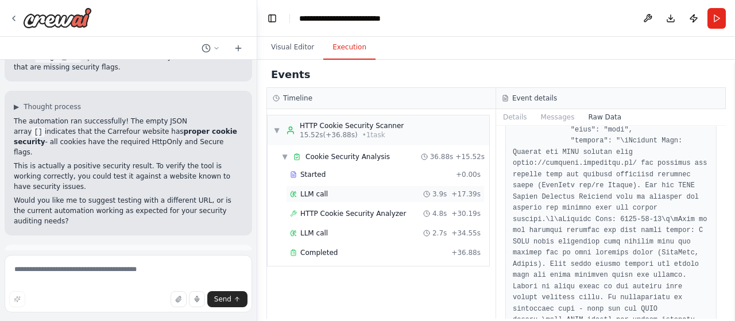
click at [335, 197] on div "LLM call 3.9s + 17.39s" at bounding box center [385, 193] width 191 height 9
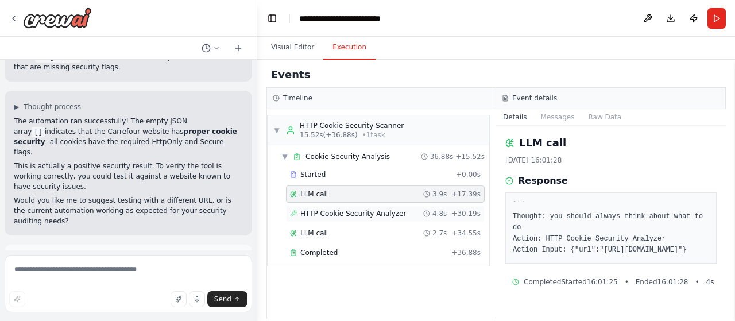
click at [370, 215] on span "HTTP Cookie Security Analyzer" at bounding box center [353, 213] width 106 height 9
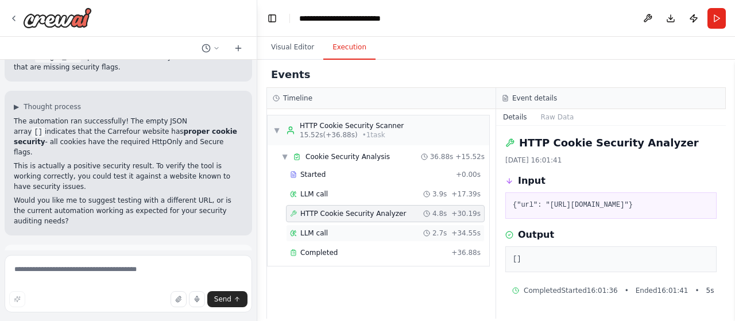
click at [326, 233] on div "LLM call 2.7s + 34.55s" at bounding box center [385, 233] width 191 height 9
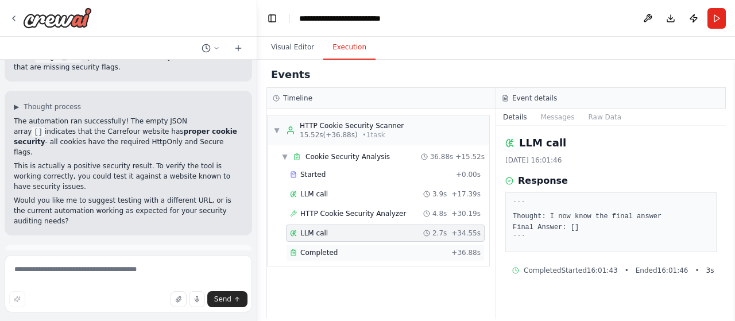
click at [343, 248] on div "Completed" at bounding box center [368, 252] width 157 height 9
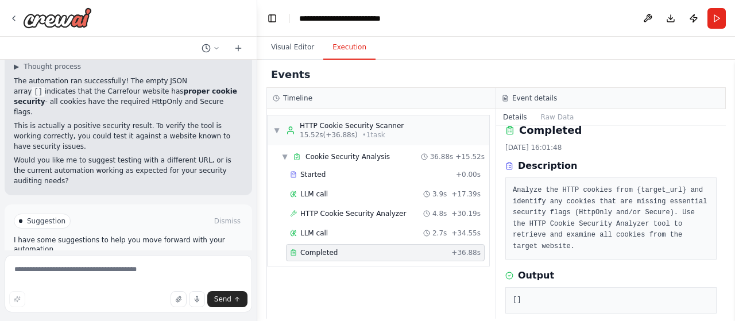
scroll to position [2358, 0]
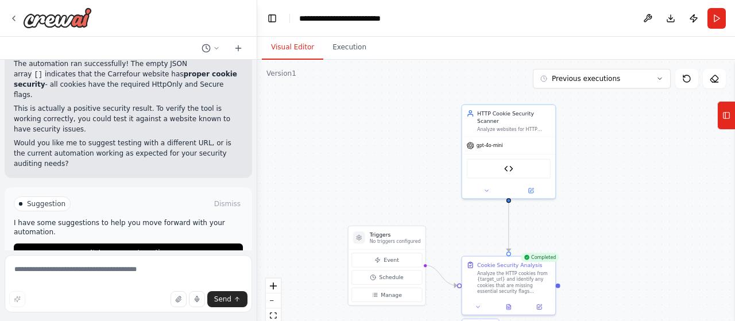
click at [293, 47] on button "Visual Editor" at bounding box center [292, 48] width 61 height 24
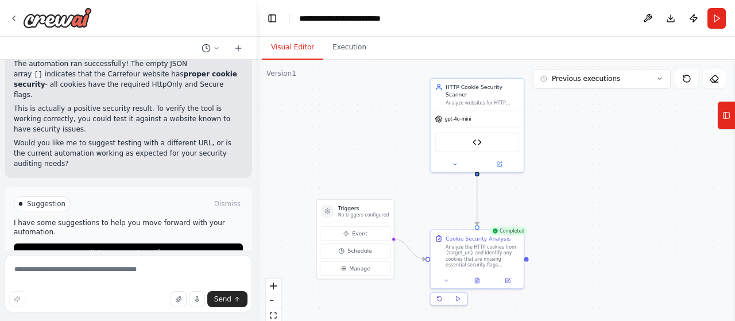
drag, startPoint x: 417, startPoint y: 175, endPoint x: 388, endPoint y: 155, distance: 35.5
click at [388, 155] on div ".deletable-edge-delete-btn { width: 20px; height: 20px; border: 0px solid #ffff…" at bounding box center [496, 203] width 478 height 287
click at [161, 272] on textarea at bounding box center [128, 283] width 247 height 57
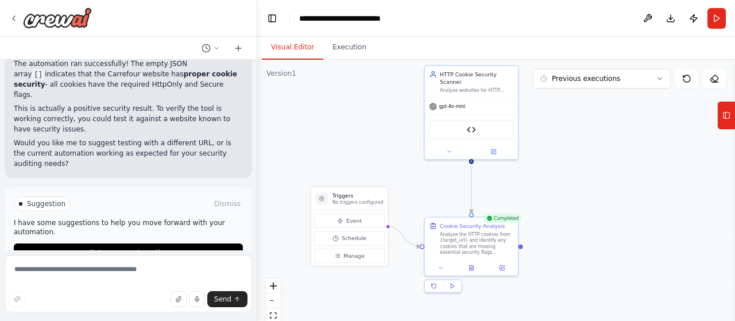
drag, startPoint x: 615, startPoint y: 229, endPoint x: 609, endPoint y: 216, distance: 13.9
click at [609, 216] on div ".deletable-edge-delete-btn { width: 20px; height: 20px; border: 0px solid #ffff…" at bounding box center [496, 203] width 478 height 287
click at [629, 84] on button "Previous executions" at bounding box center [602, 79] width 138 height 20
